Goal: Information Seeking & Learning: Learn about a topic

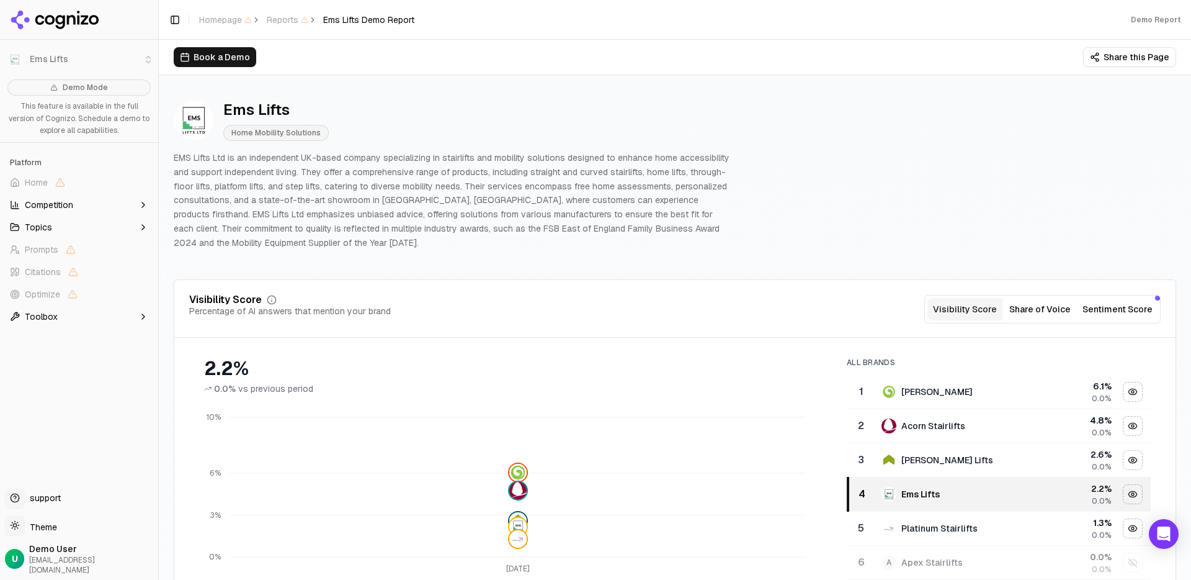
click at [1021, 303] on button "Share of Voice" at bounding box center [1040, 309] width 75 height 22
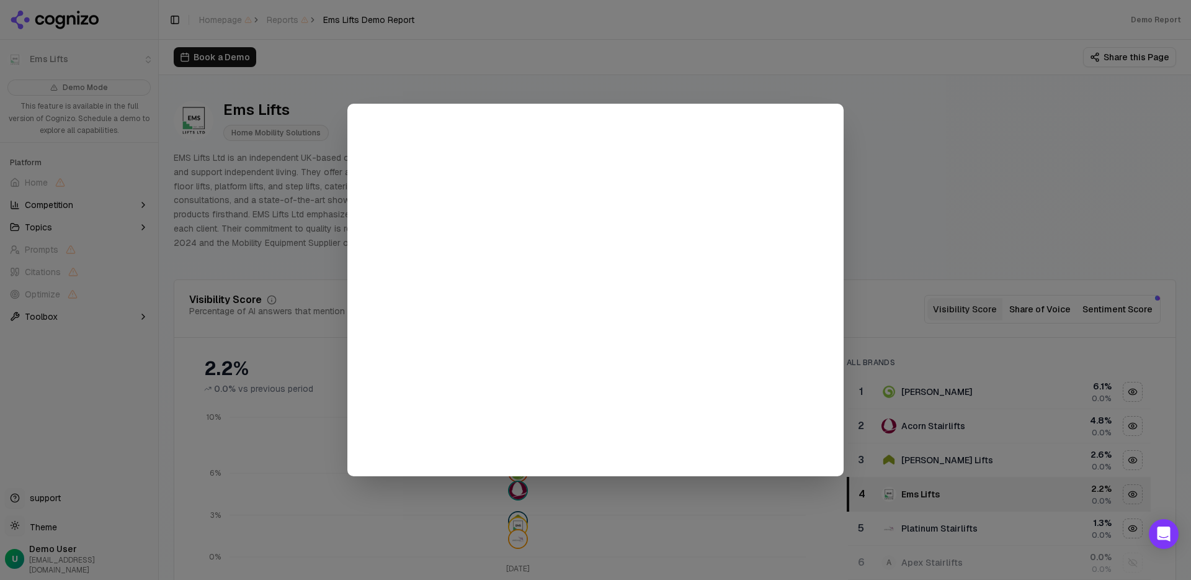
click at [885, 124] on div at bounding box center [595, 290] width 1191 height 580
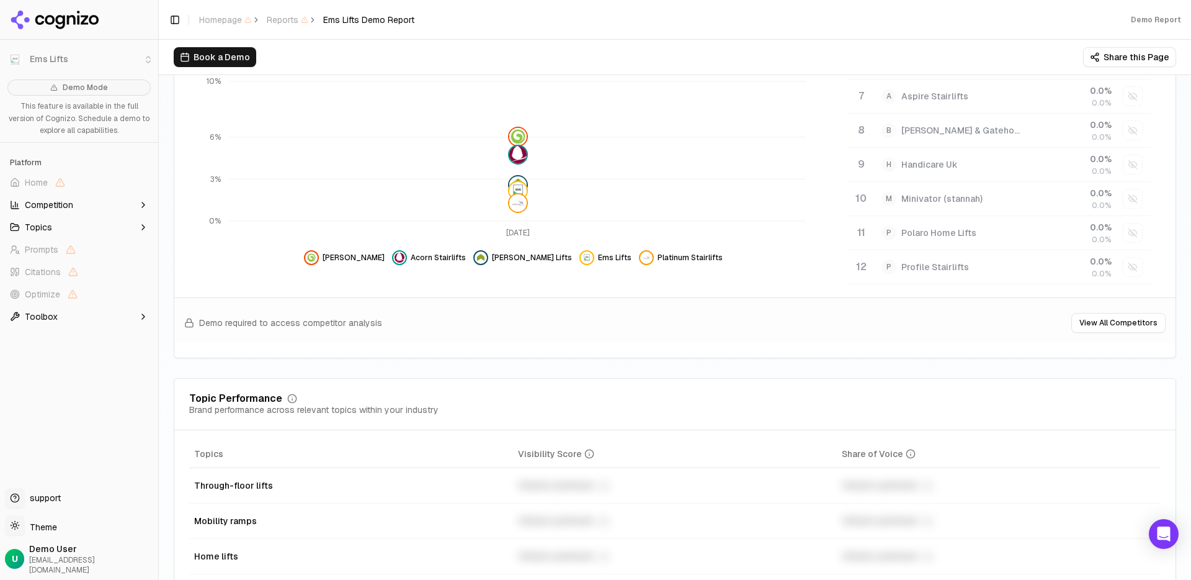
scroll to position [288, 0]
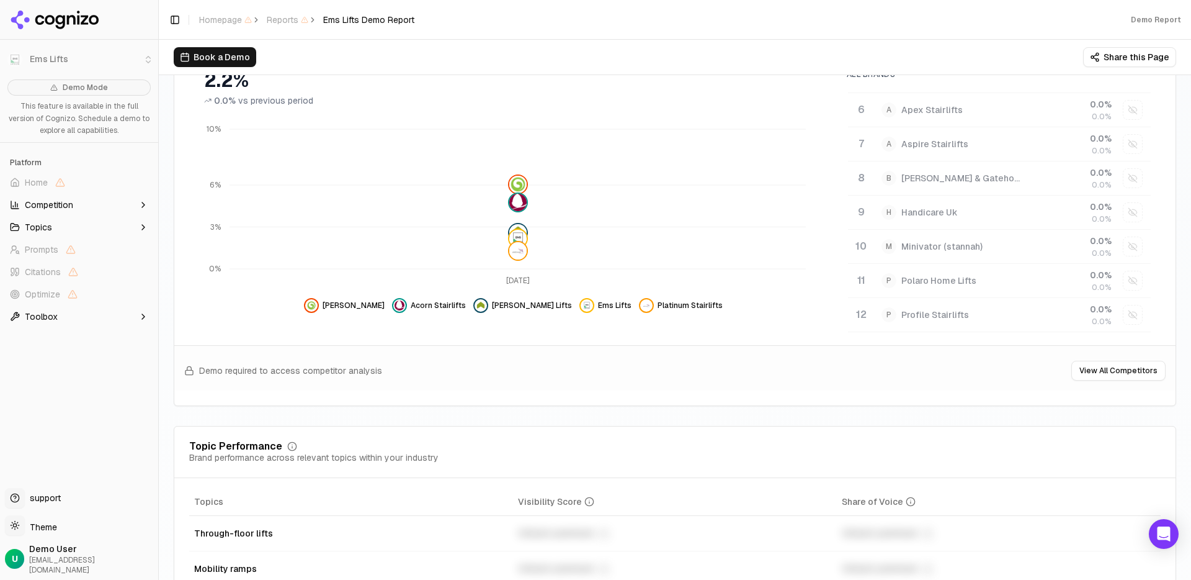
click at [105, 204] on button "Competition" at bounding box center [79, 205] width 148 height 20
click at [117, 282] on button "Topics" at bounding box center [79, 287] width 148 height 20
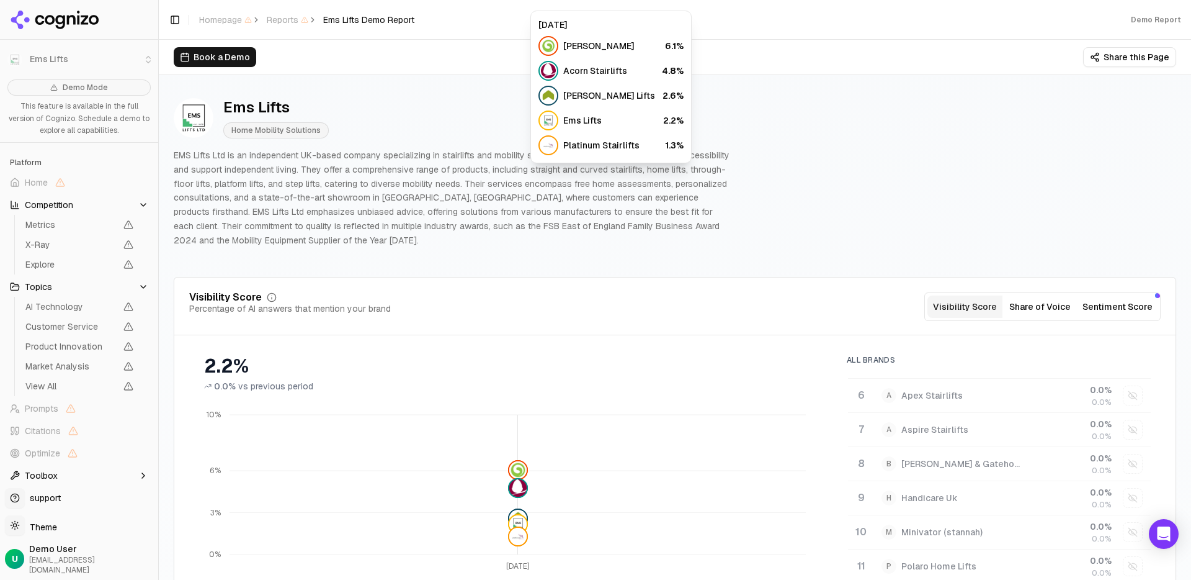
scroll to position [0, 0]
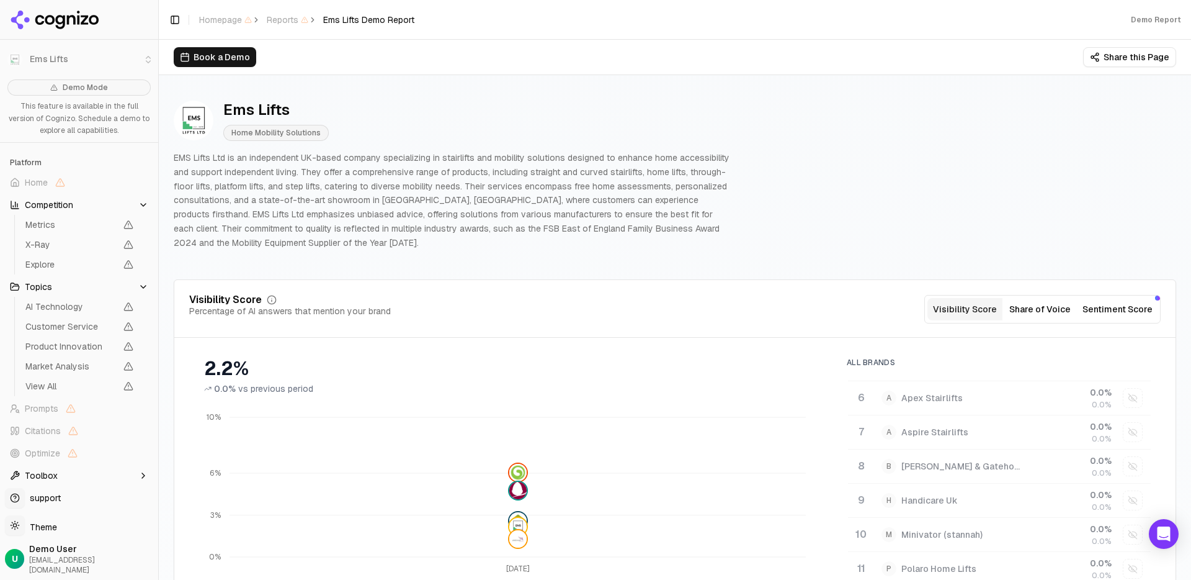
click at [1096, 309] on button "Sentiment Score" at bounding box center [1118, 309] width 80 height 22
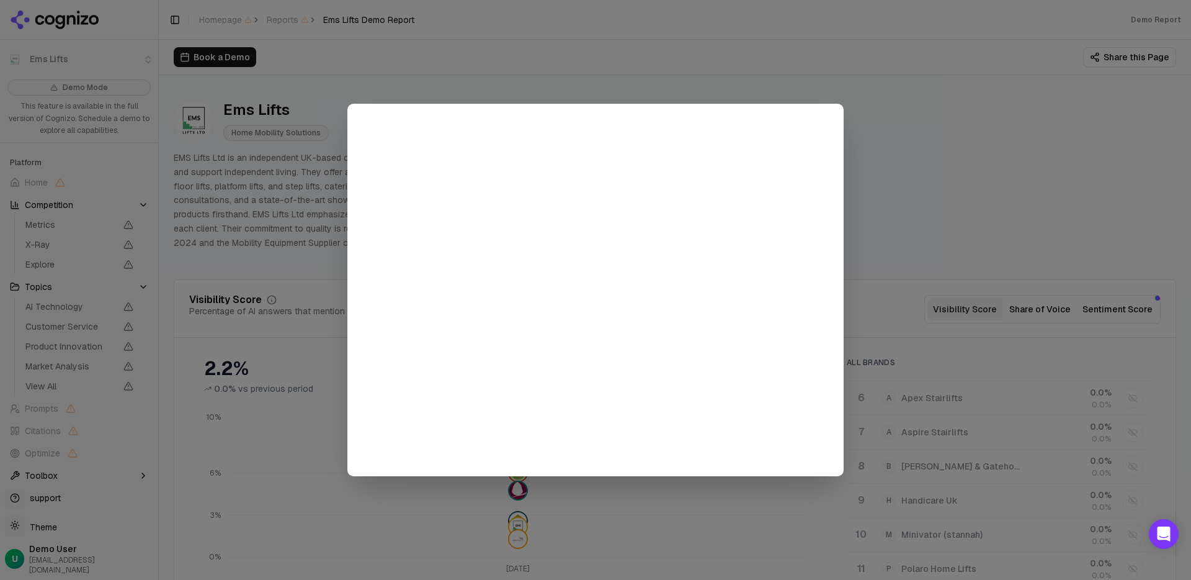
click at [885, 121] on div at bounding box center [595, 290] width 1191 height 580
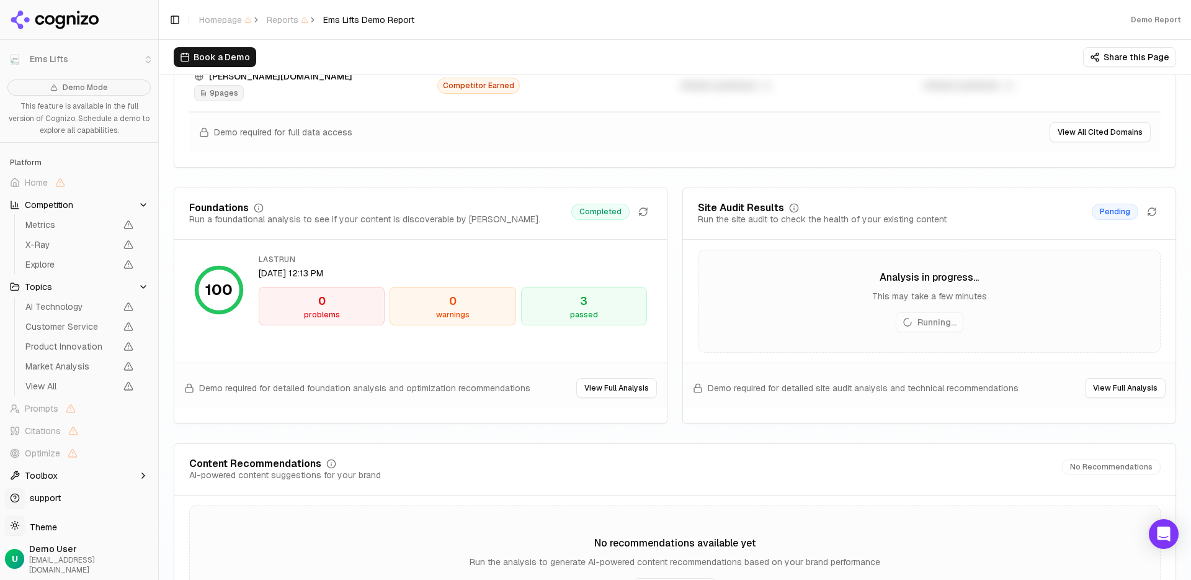
scroll to position [1757, 0]
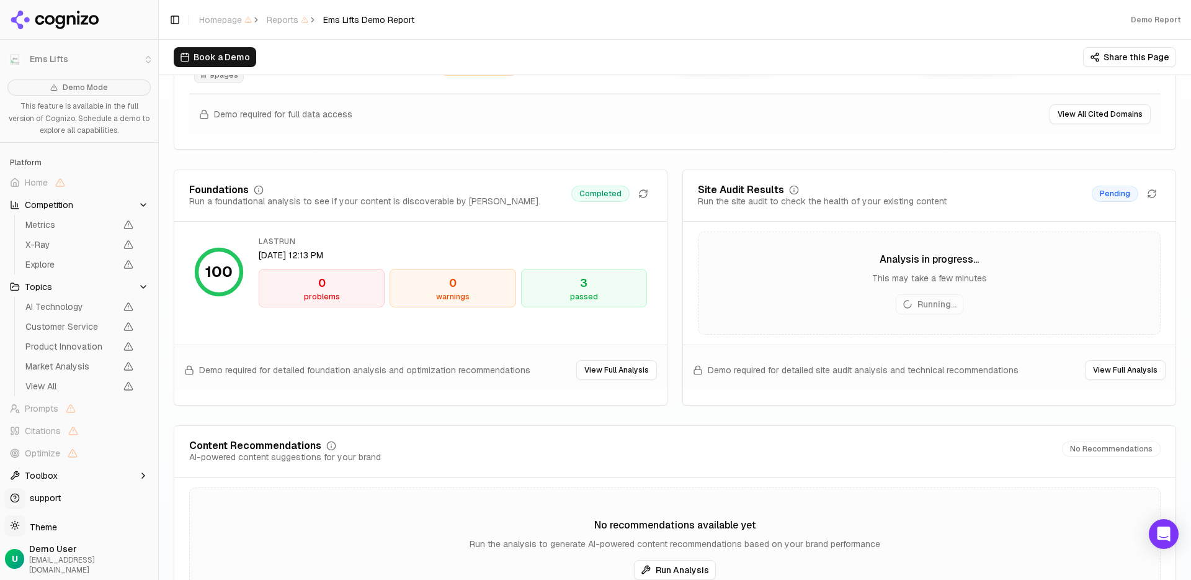
click at [603, 380] on div "Demo required for detailed foundation analysis and optimization recommendations…" at bounding box center [420, 366] width 493 height 45
click at [601, 371] on button "View Full Analysis" at bounding box center [616, 370] width 81 height 20
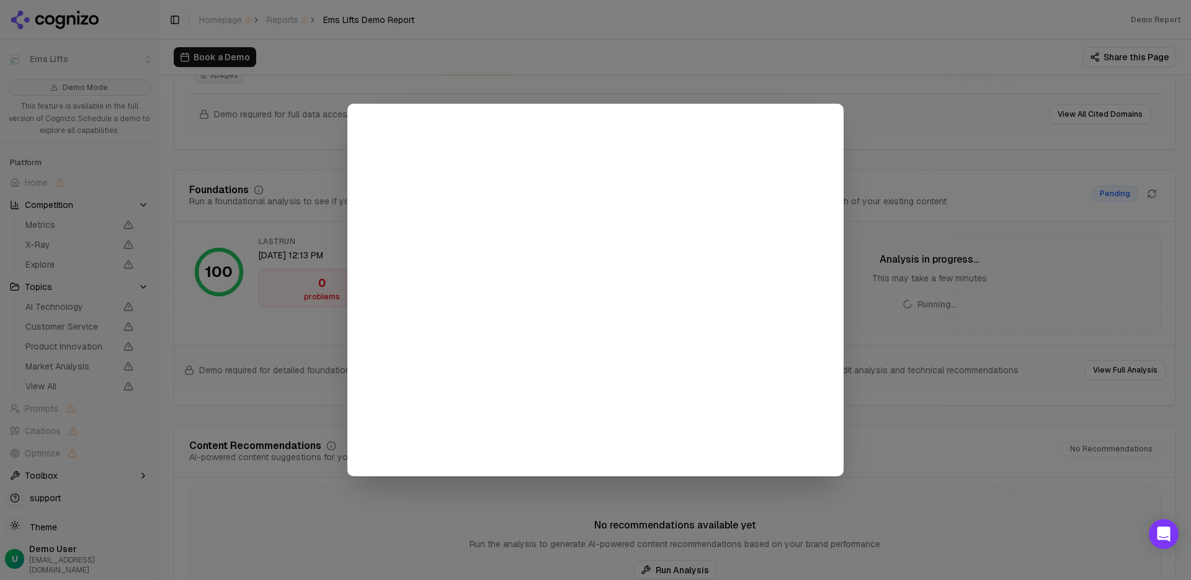
click at [928, 262] on div at bounding box center [595, 290] width 1191 height 580
